Goal: Task Accomplishment & Management: Manage account settings

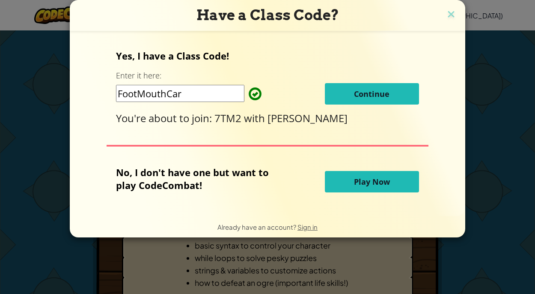
click at [403, 94] on button "Continue" at bounding box center [372, 93] width 94 height 21
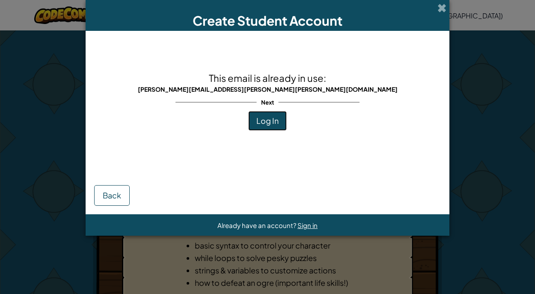
click at [275, 121] on span "Log In" at bounding box center [267, 121] width 22 height 10
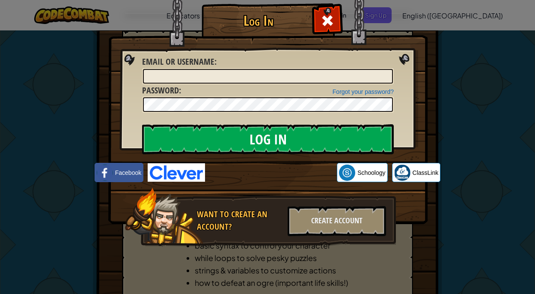
type input "[PERSON_NAME][EMAIL_ADDRESS][PERSON_NAME][PERSON_NAME][DOMAIN_NAME]"
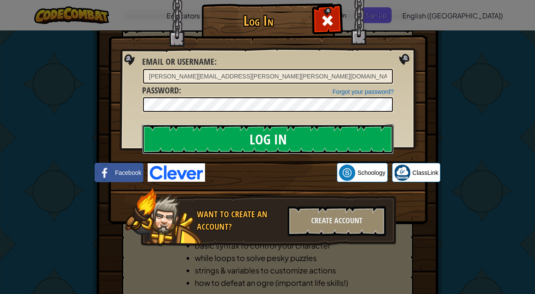
click at [205, 141] on input "Log In" at bounding box center [268, 139] width 252 height 30
